Goal: Information Seeking & Learning: Learn about a topic

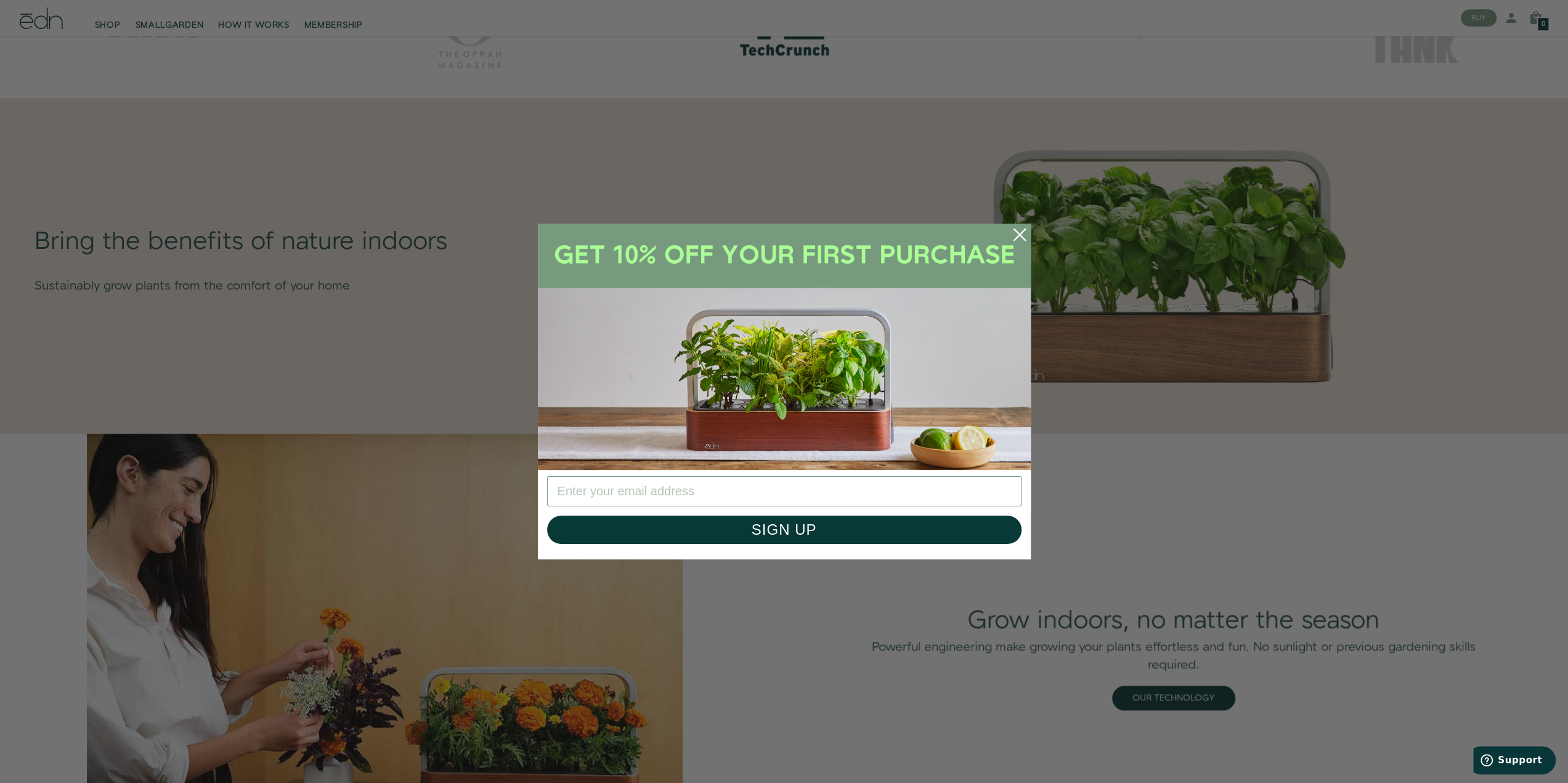
scroll to position [740, 0]
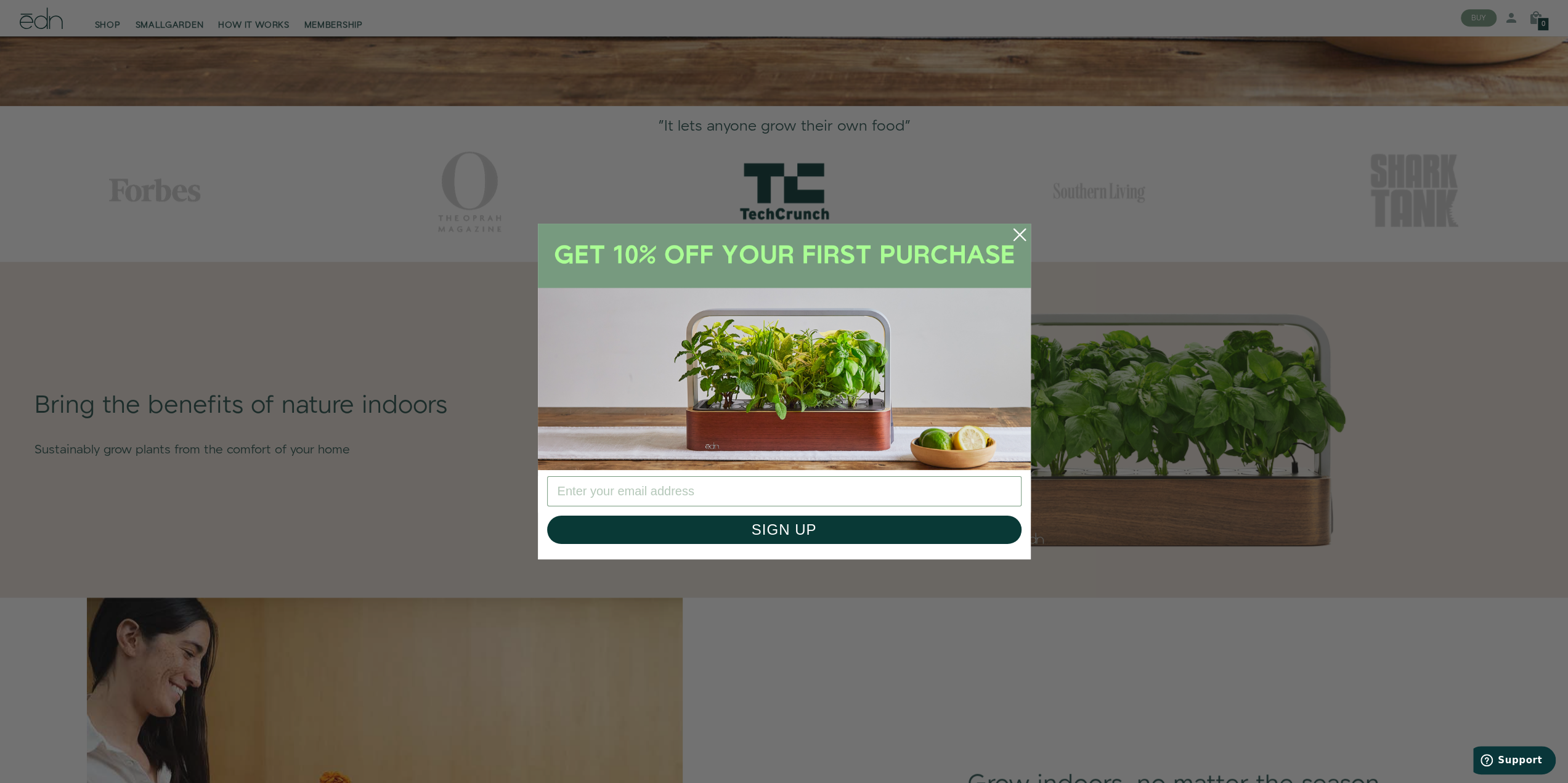
click at [1012, 236] on circle "Close dialog" at bounding box center [1020, 234] width 27 height 27
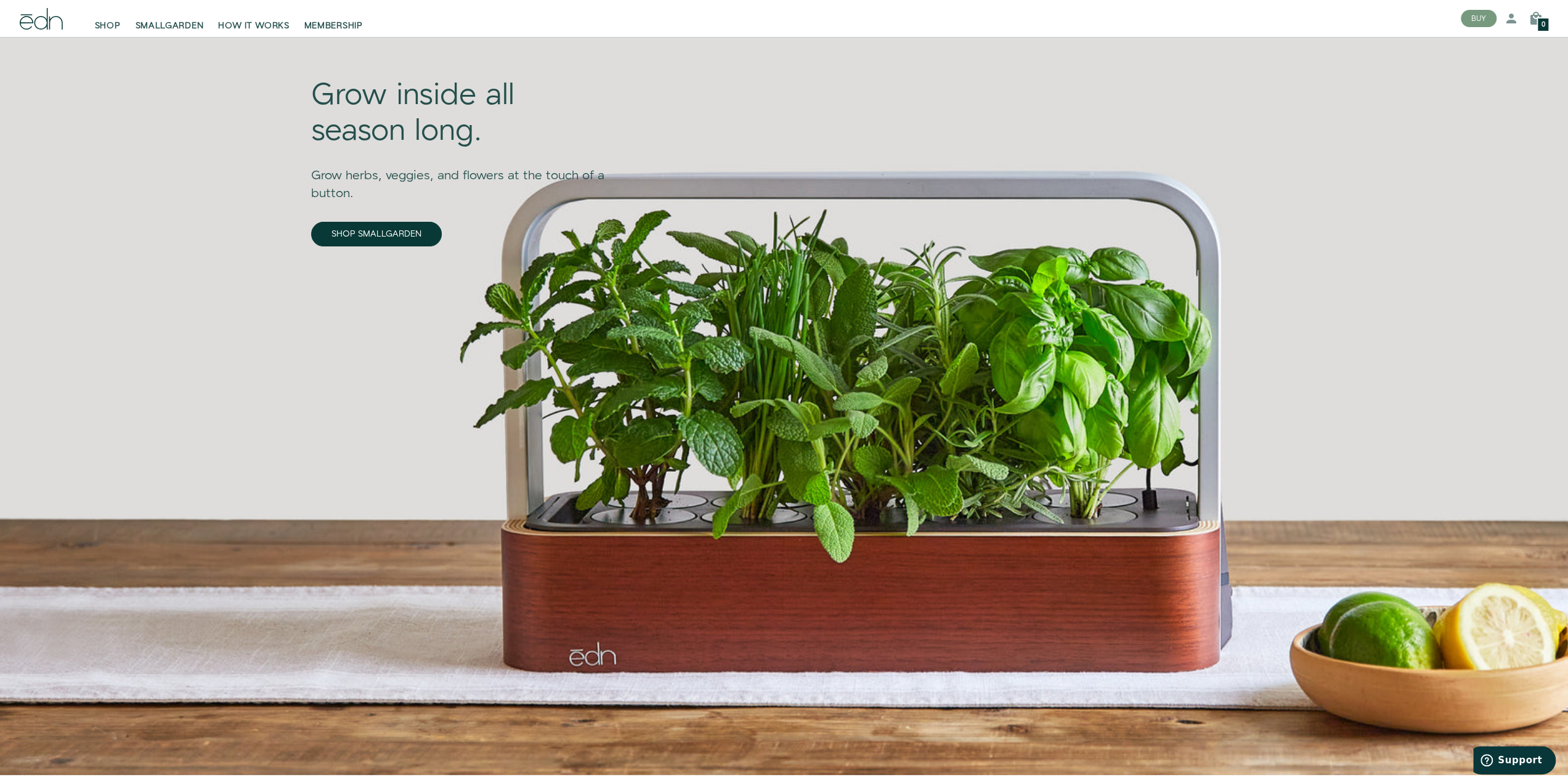
scroll to position [0, 0]
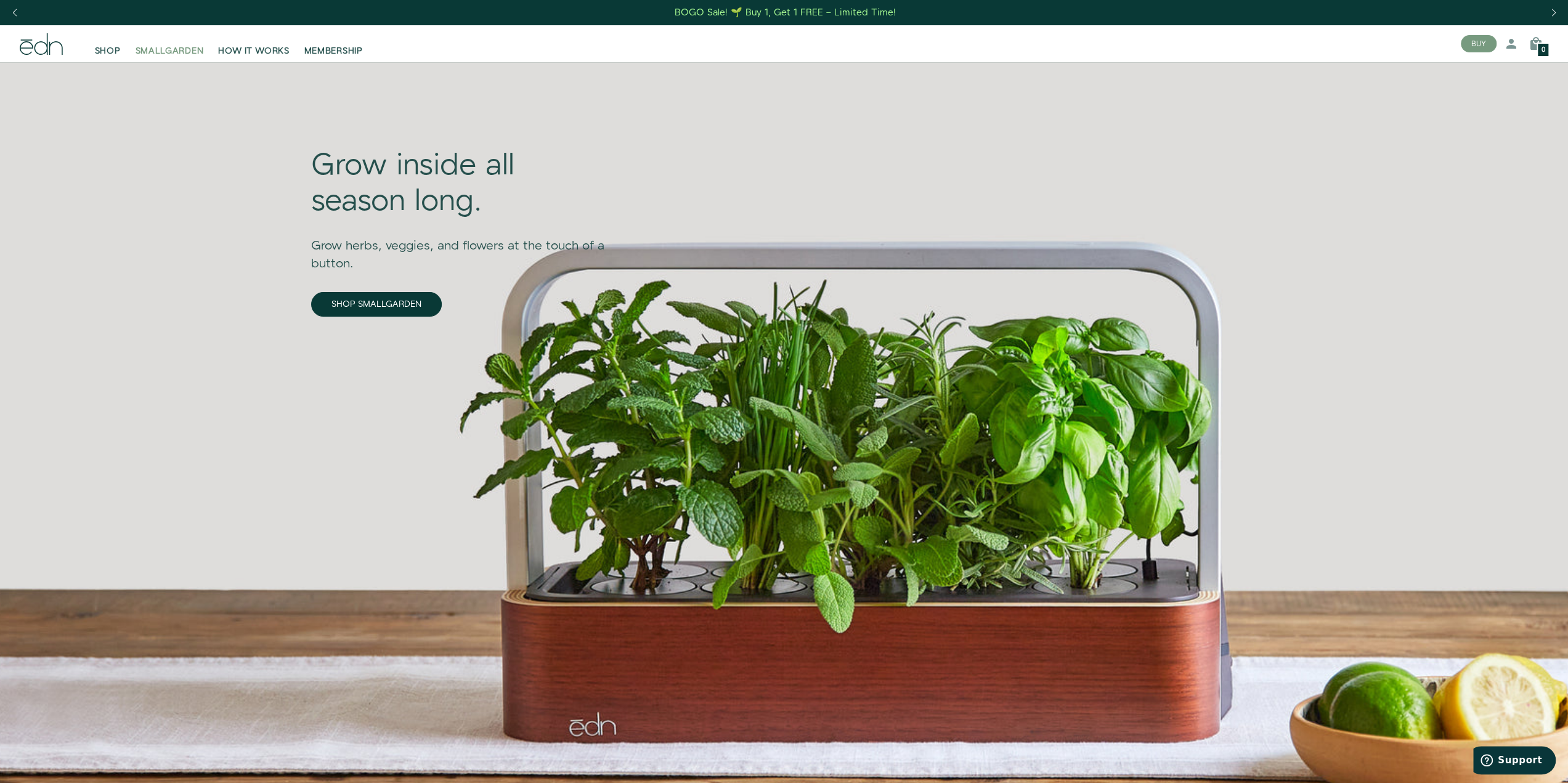
click at [167, 51] on span "SMALLGARDEN" at bounding box center [169, 51] width 68 height 12
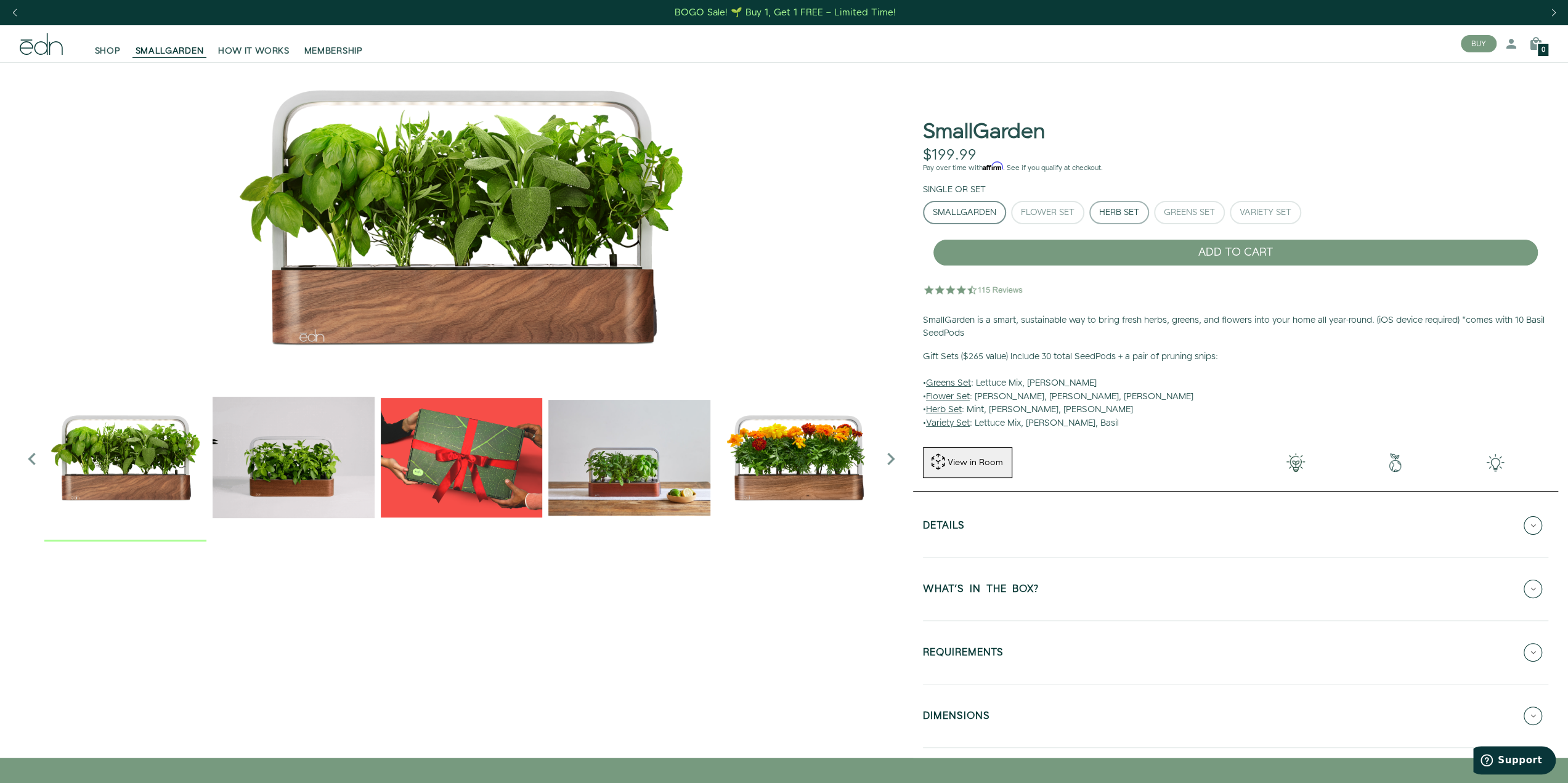
click at [1116, 208] on div "Herb Set" at bounding box center [1119, 213] width 40 height 9
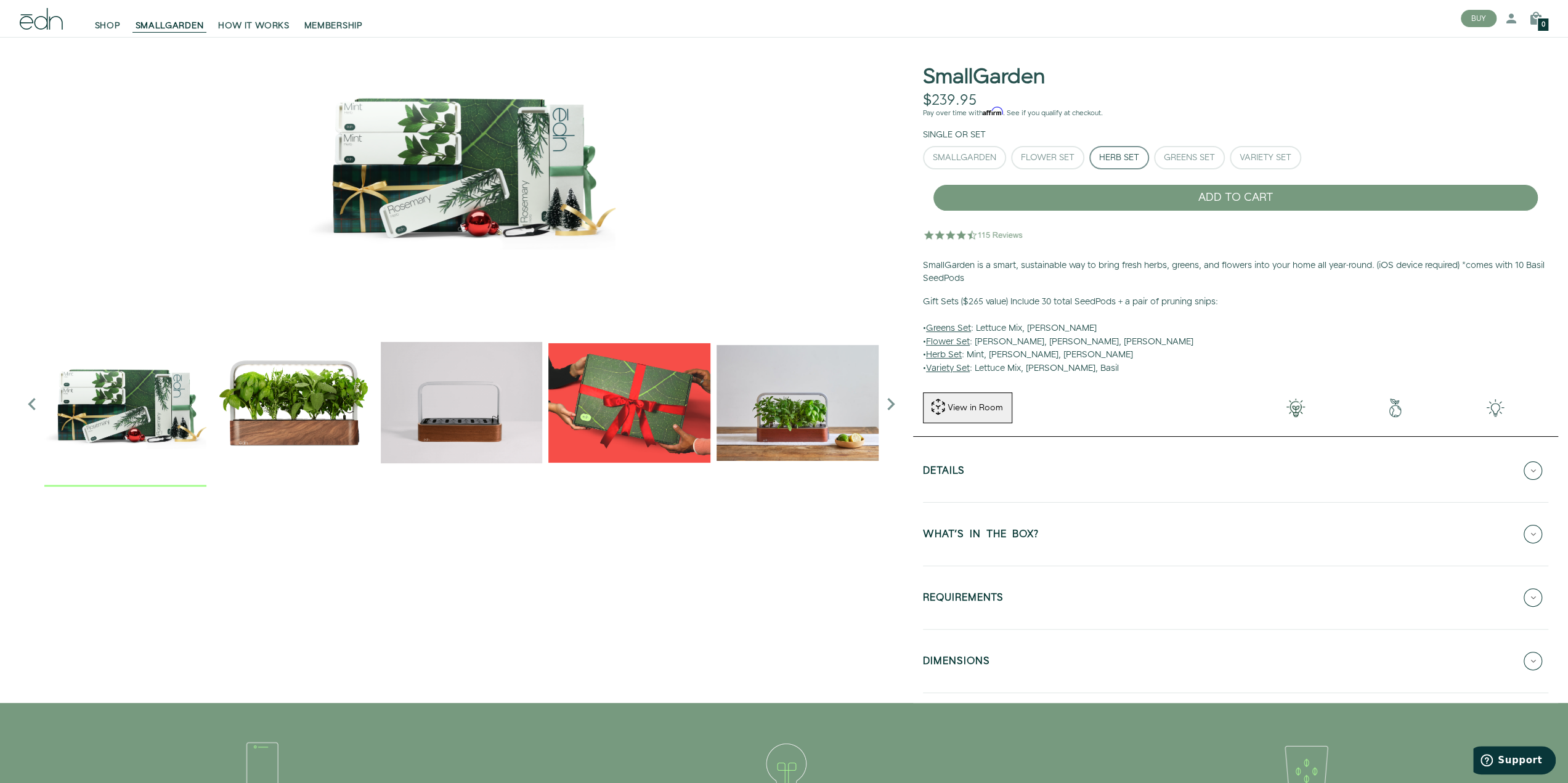
scroll to position [185, 0]
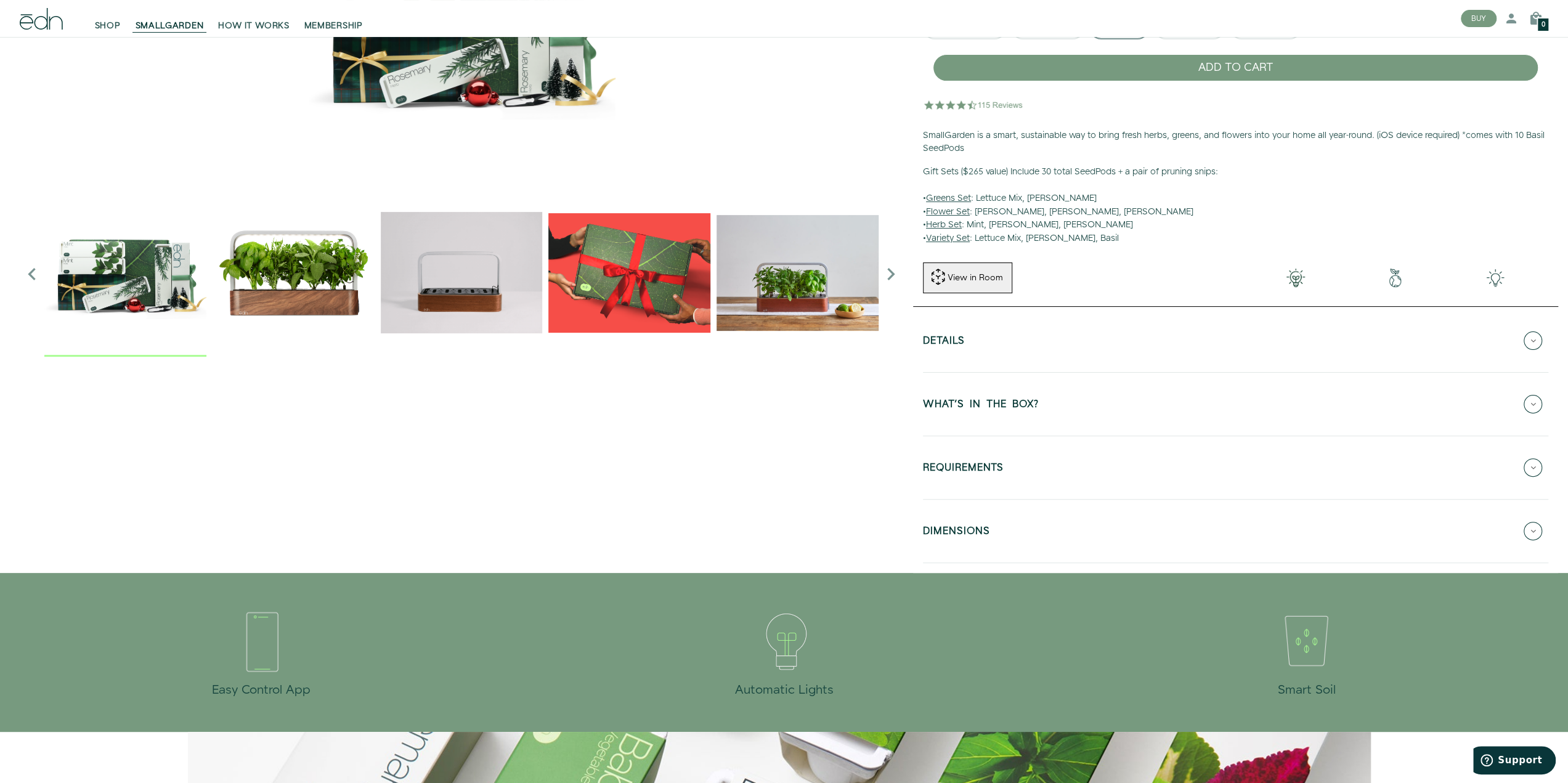
click at [1015, 478] on button "REQUIREMENTS" at bounding box center [1236, 467] width 626 height 44
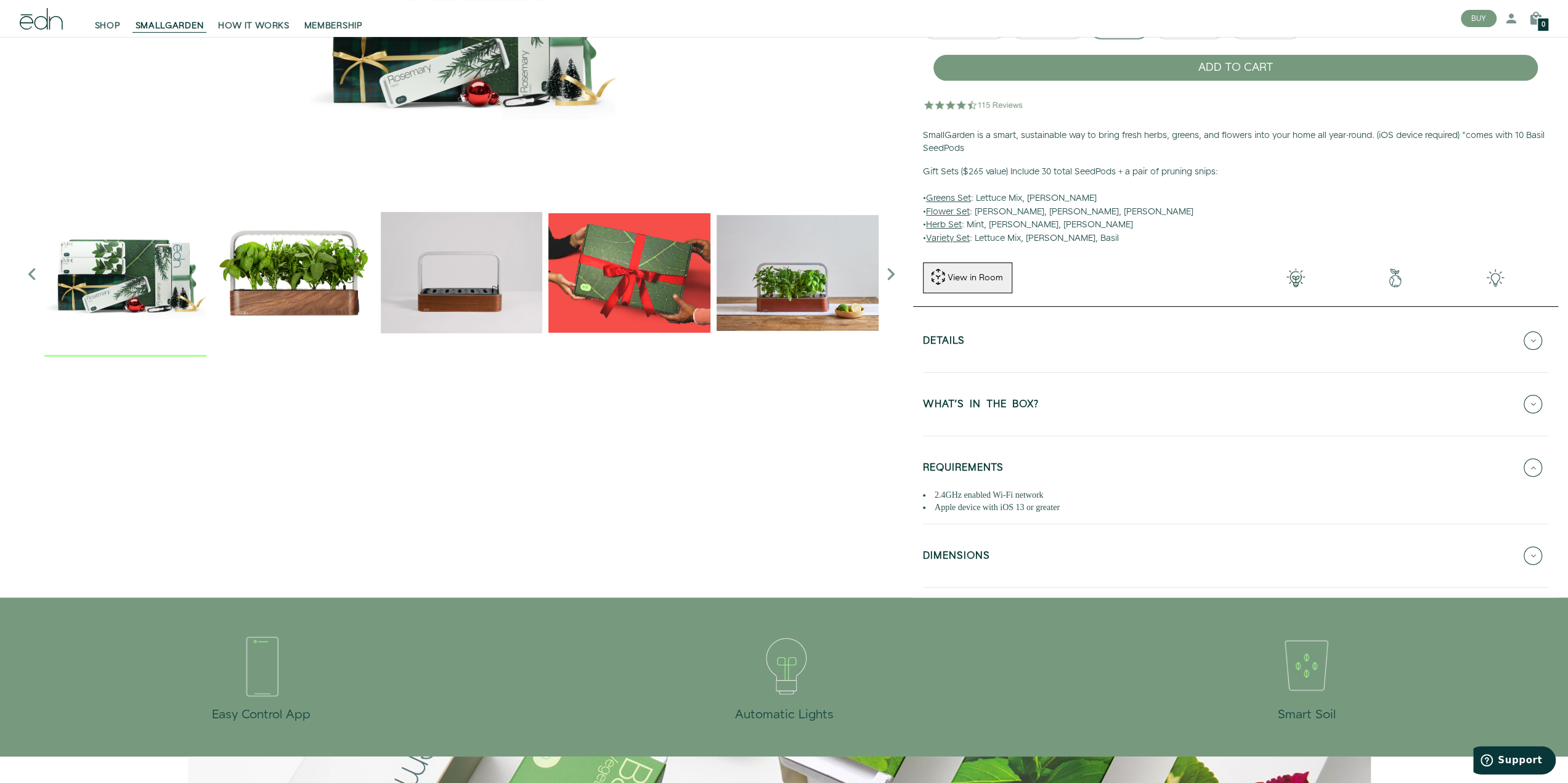
click at [970, 555] on h5 "DIMENSIONS" at bounding box center [956, 557] width 67 height 14
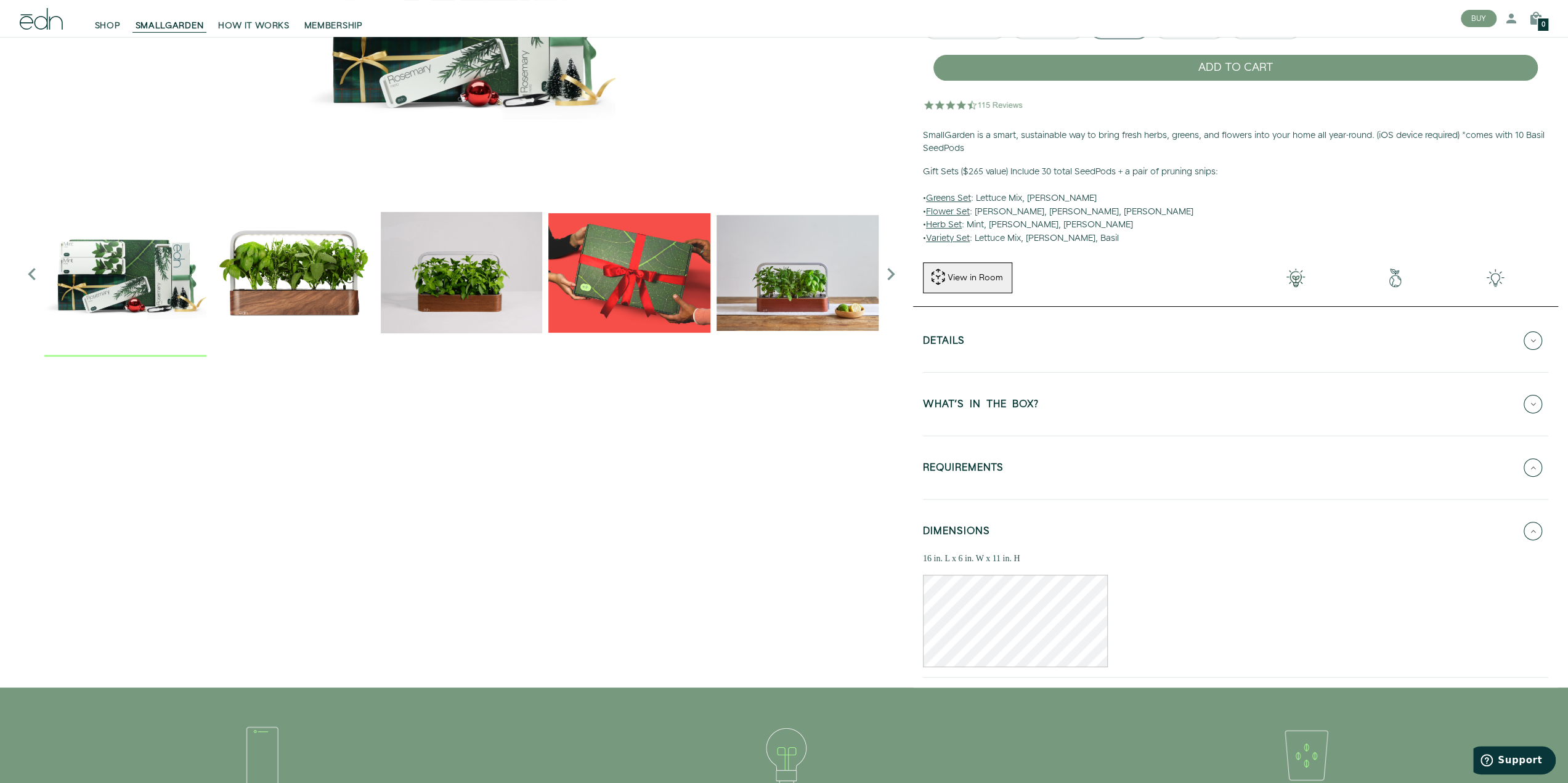
scroll to position [0, 0]
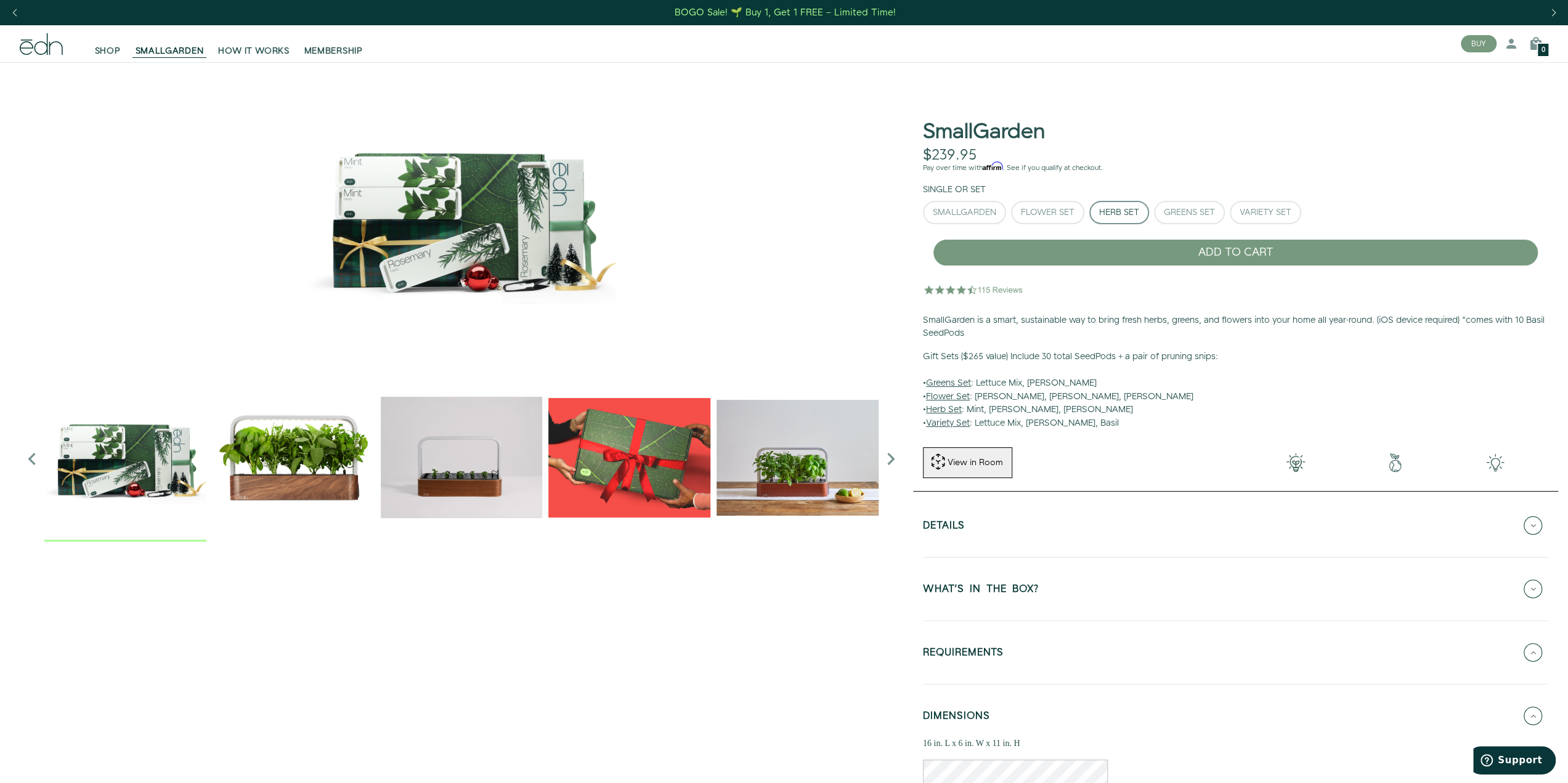
click at [993, 289] on img at bounding box center [974, 290] width 102 height 25
click at [988, 586] on h5 "WHAT'S IN THE BOX?" at bounding box center [980, 591] width 116 height 14
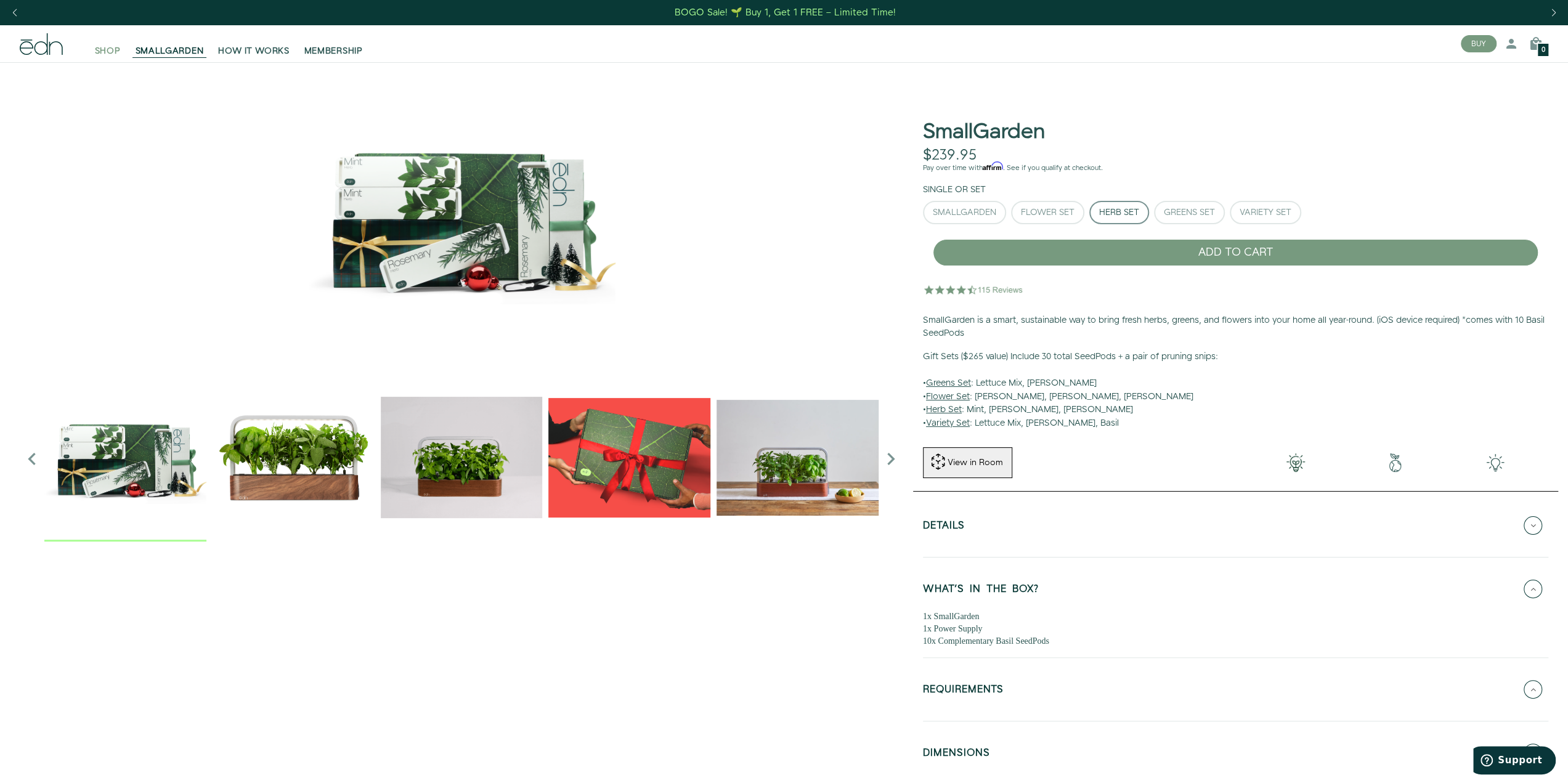
click at [99, 51] on span "SHOP" at bounding box center [108, 51] width 26 height 12
